Goal: Transaction & Acquisition: Purchase product/service

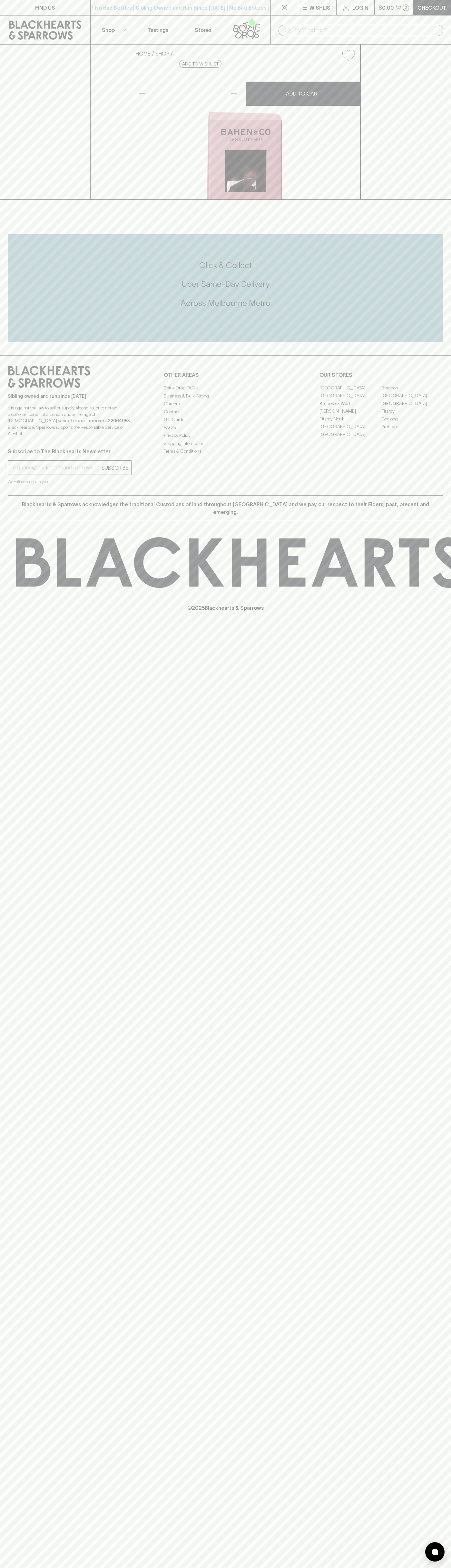
click at [323, 13] on button "Wishlist" at bounding box center [317, 7] width 38 height 15
click at [447, 1122] on div at bounding box center [226, 784] width 451 height 1568
click at [298, 1567] on html "FIND US | No Bad Bottles | Sibling Owned and Run Since 2006 | No Bad Bottles | …" at bounding box center [226, 784] width 451 height 1568
click at [29, 496] on div at bounding box center [226, 784] width 451 height 1568
